Goal: Task Accomplishment & Management: Complete application form

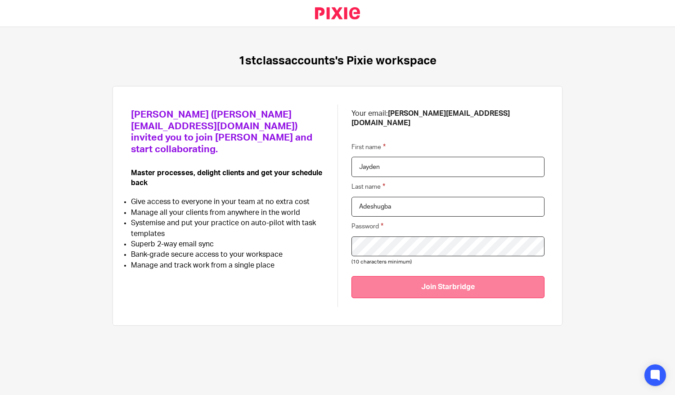
click at [462, 278] on input "Join Starbridge" at bounding box center [447, 287] width 193 height 22
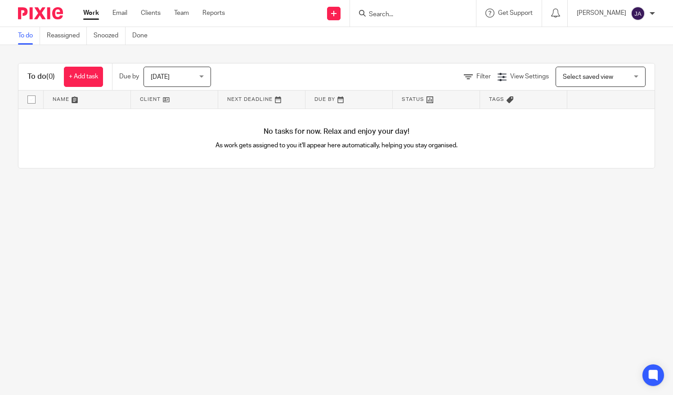
click at [652, 13] on div at bounding box center [652, 13] width 5 height 5
